Goal: Task Accomplishment & Management: Use online tool/utility

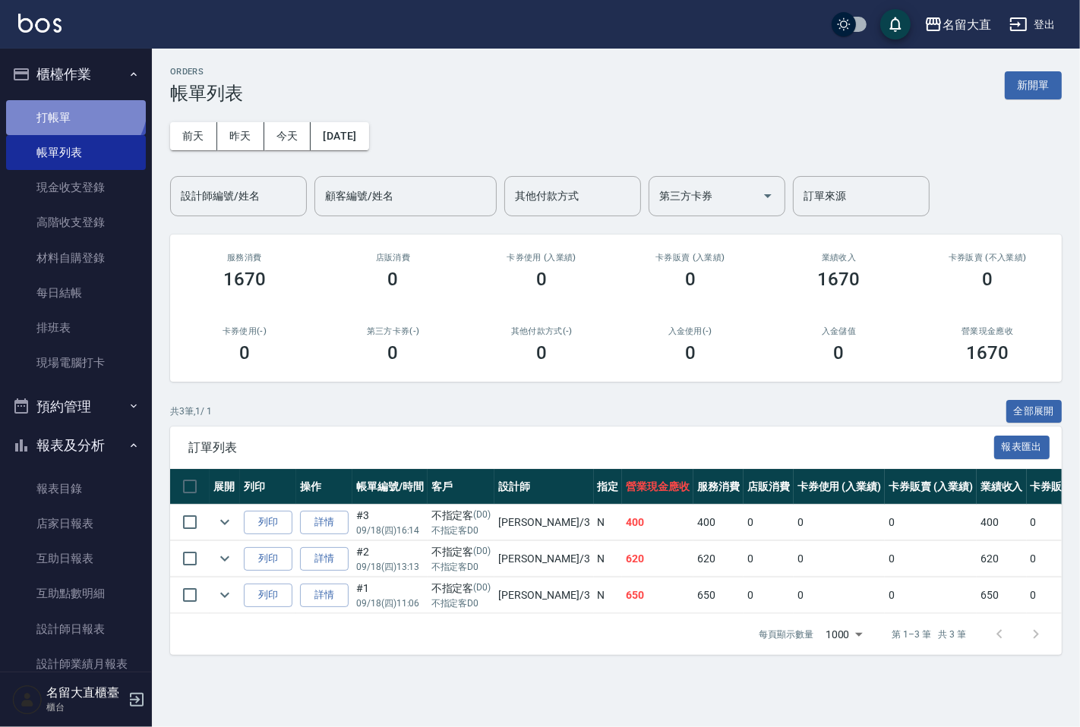
click at [73, 103] on link "打帳單" at bounding box center [76, 117] width 140 height 35
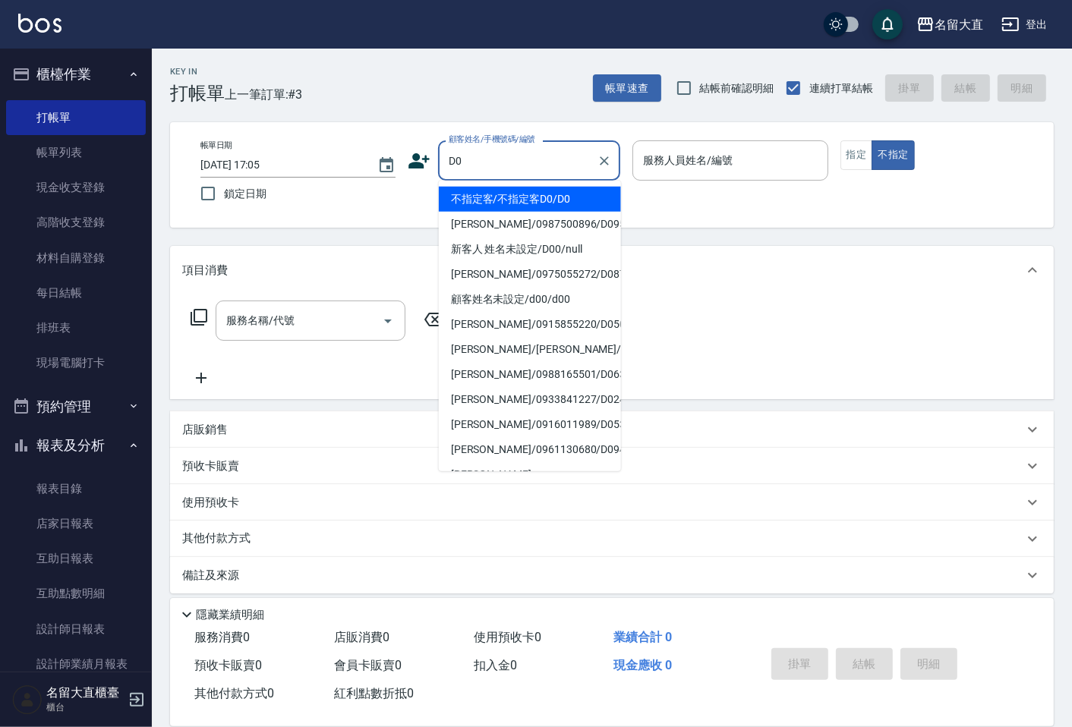
type input "不指定客/不指定客D0/D0"
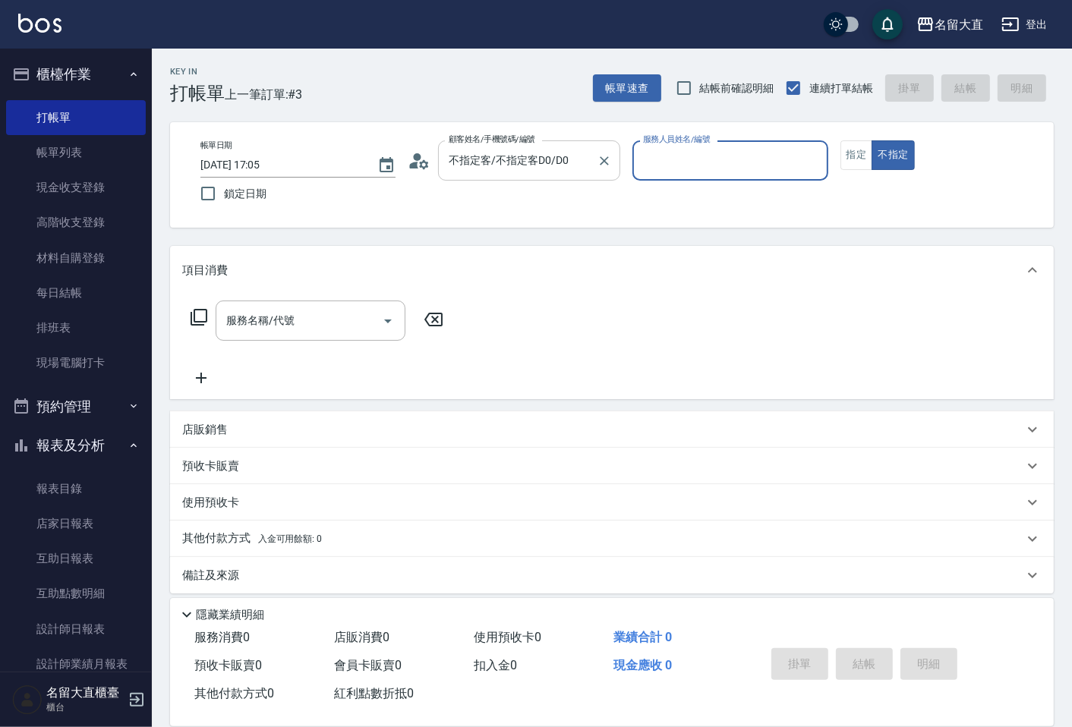
type input "[PERSON_NAME]3"
click at [872, 140] on button "不指定" at bounding box center [893, 155] width 43 height 30
type button "false"
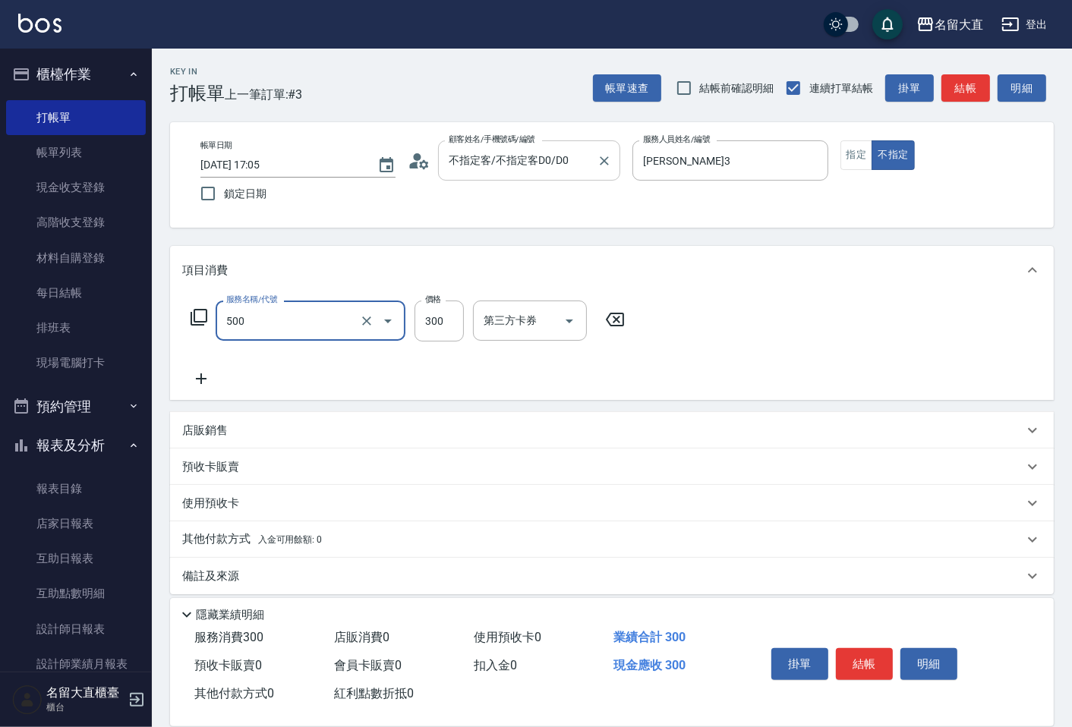
type input "洗髮(500)"
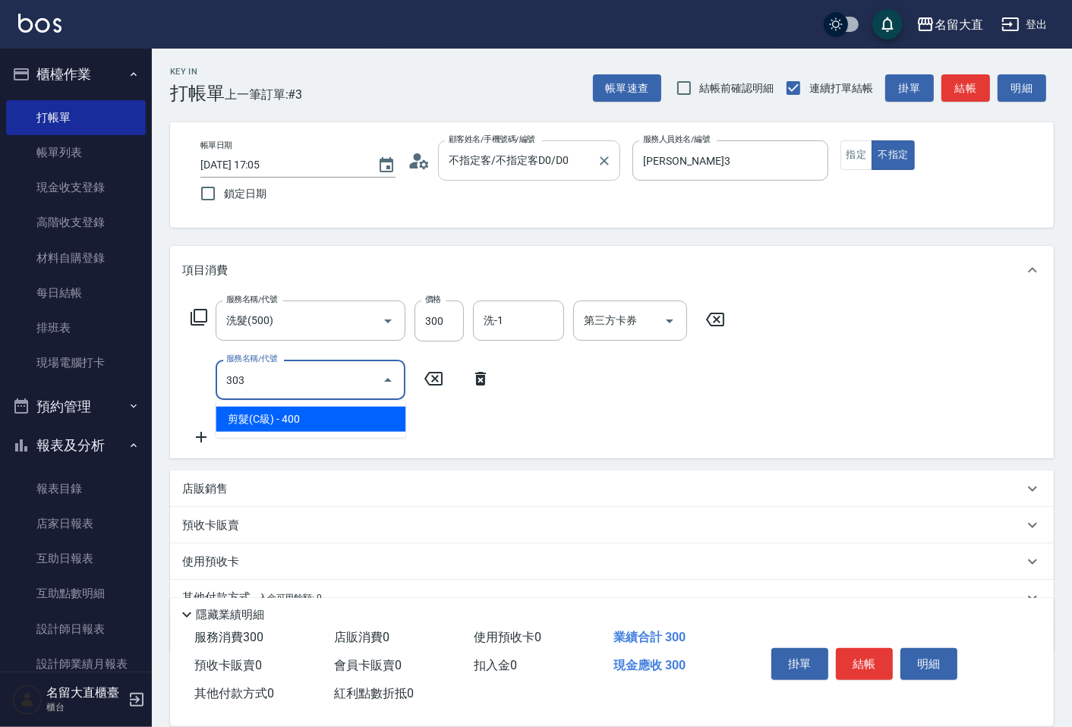
type input "剪髮(C級)(303)"
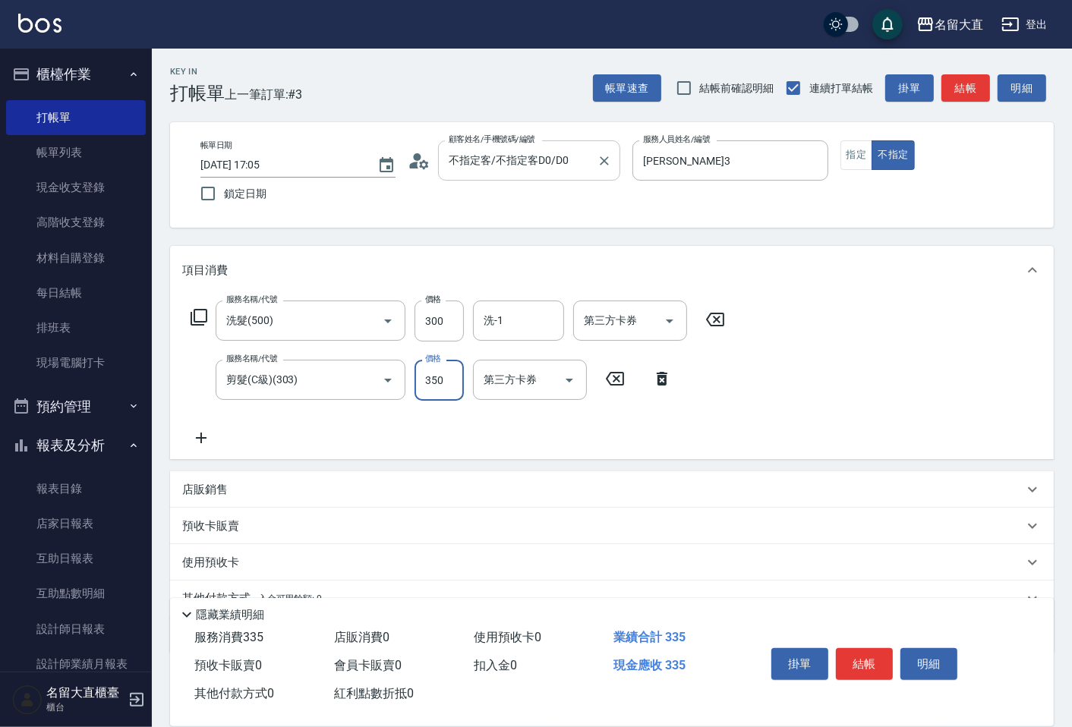
type input "350"
click at [855, 670] on button "結帳" at bounding box center [864, 664] width 57 height 32
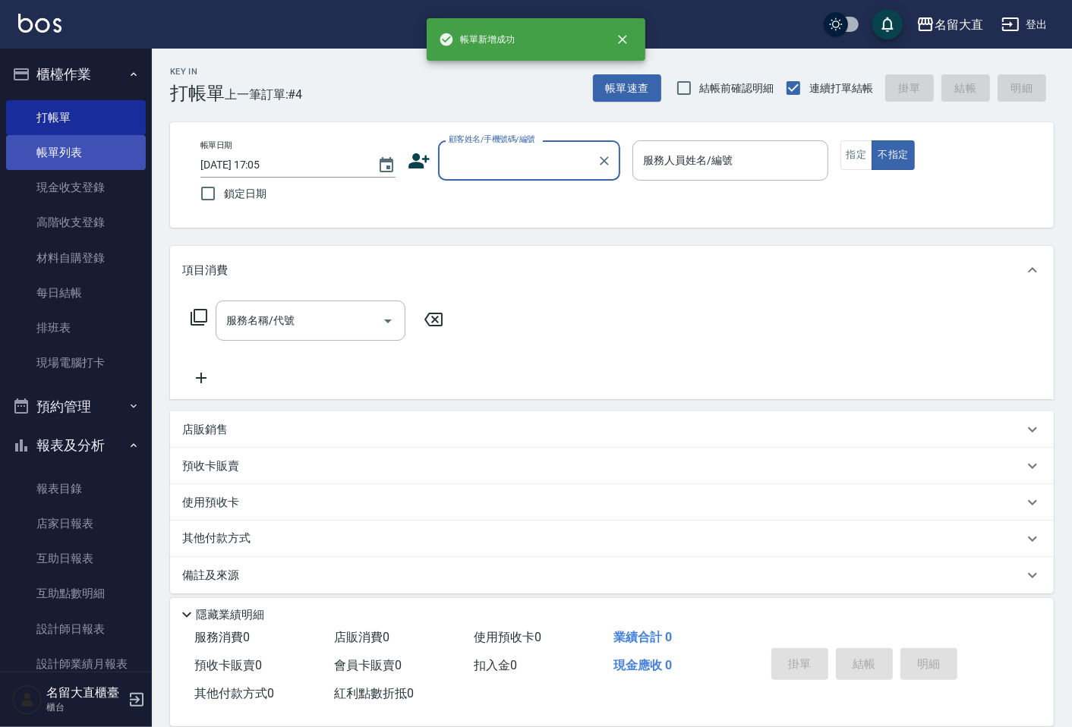
click at [67, 148] on link "帳單列表" at bounding box center [76, 152] width 140 height 35
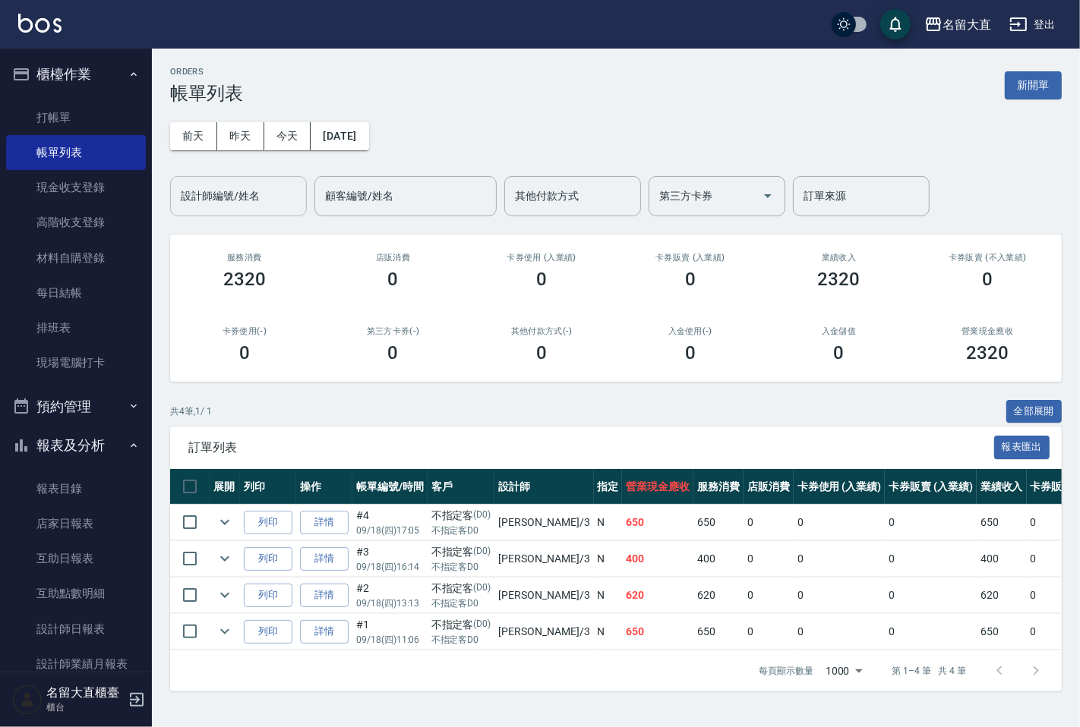
click at [264, 190] on input "設計師編號/姓名" at bounding box center [238, 196] width 123 height 27
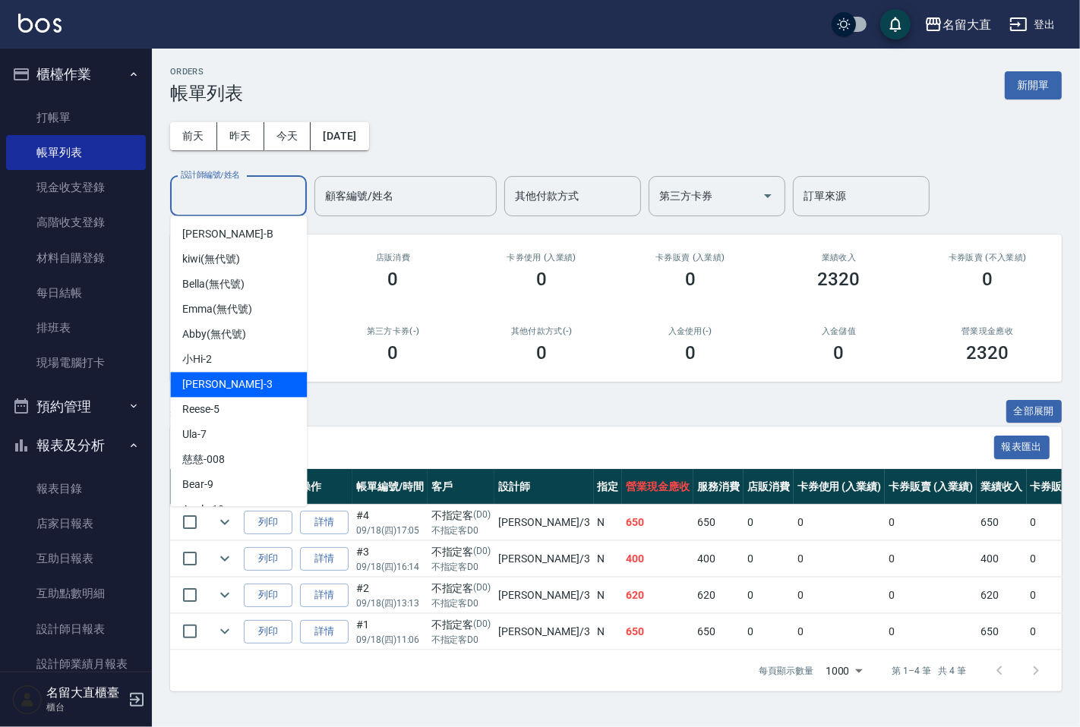
click at [209, 388] on span "[PERSON_NAME]3" at bounding box center [227, 385] width 90 height 16
type input "[PERSON_NAME]3"
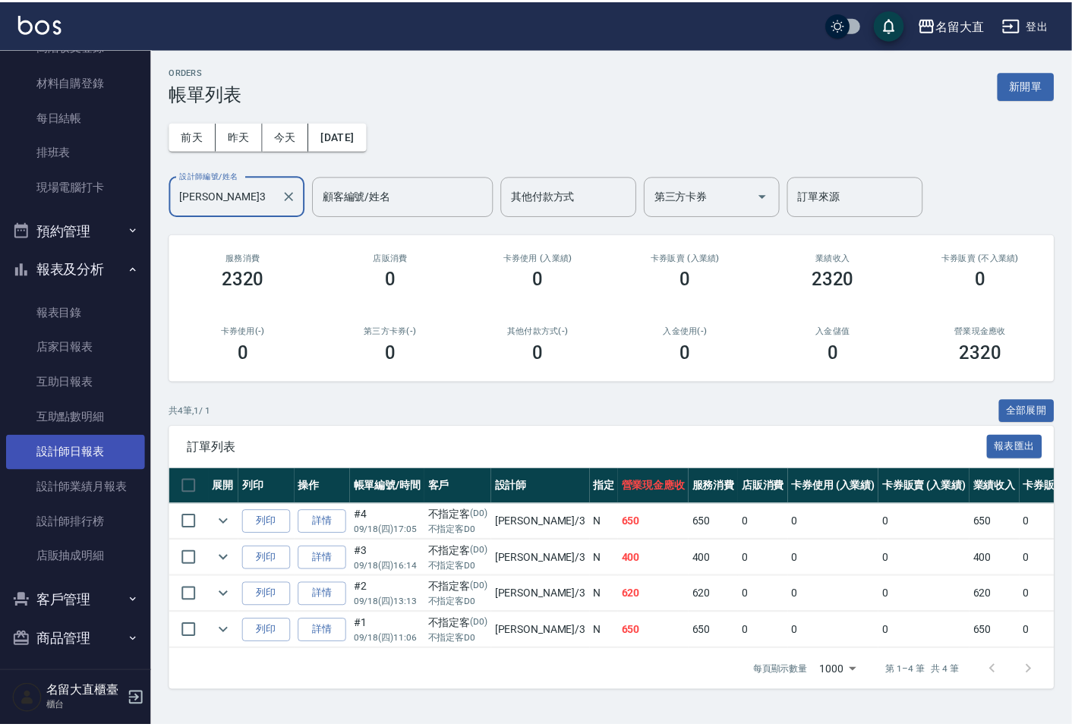
scroll to position [181, 0]
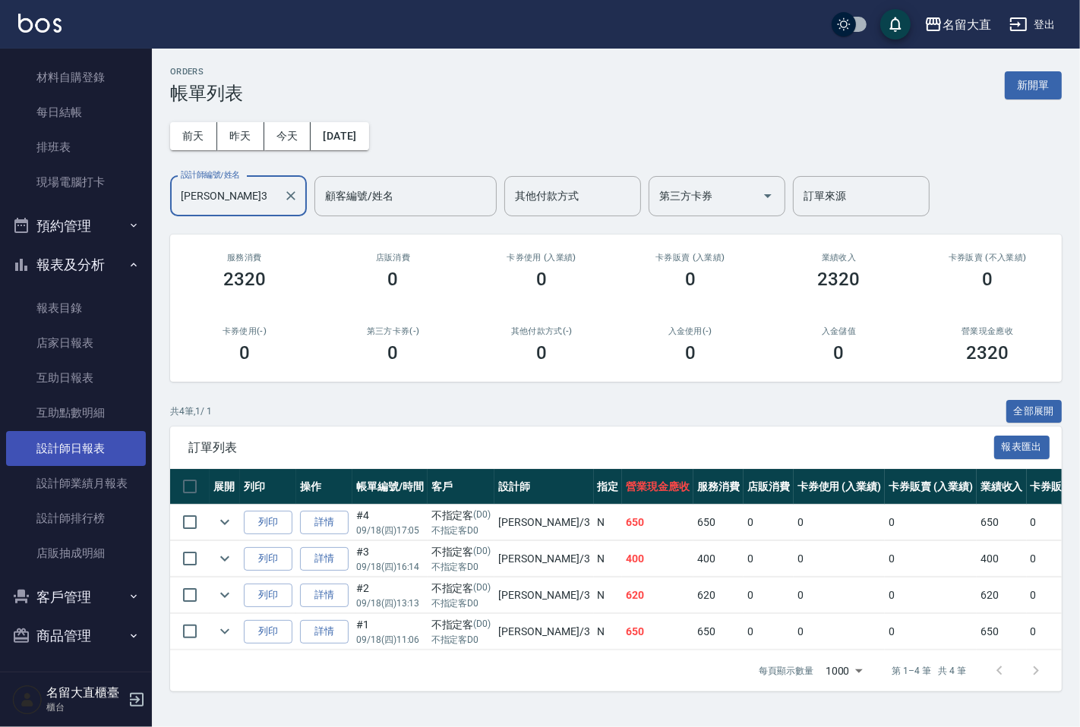
click at [88, 449] on link "設計師日報表" at bounding box center [76, 448] width 140 height 35
